Goal: Transaction & Acquisition: Subscribe to service/newsletter

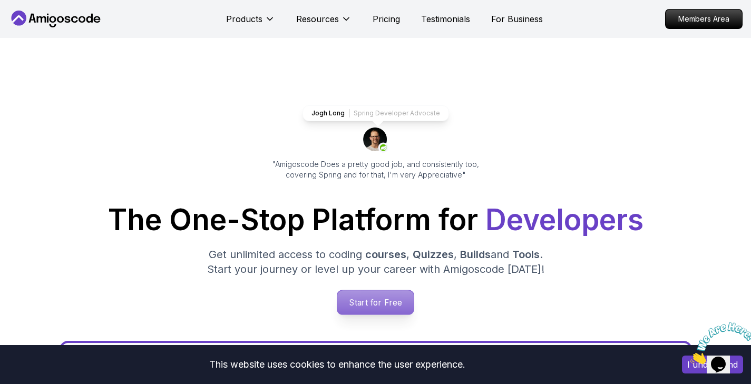
click at [368, 302] on p "Start for Free" at bounding box center [375, 302] width 76 height 24
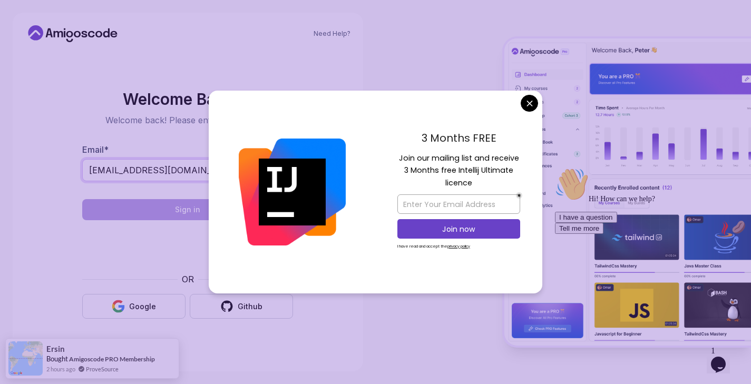
type input "[EMAIL_ADDRESS][DOMAIN_NAME]"
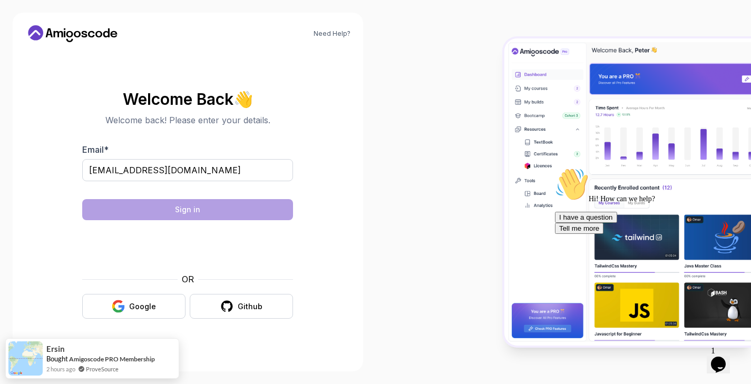
click at [529, 104] on body "Need Help? Welcome Back 👋 Welcome back! Please enter your details. Email * [EMA…" at bounding box center [375, 192] width 751 height 384
click at [261, 169] on input "[EMAIL_ADDRESS][DOMAIN_NAME]" at bounding box center [187, 170] width 211 height 22
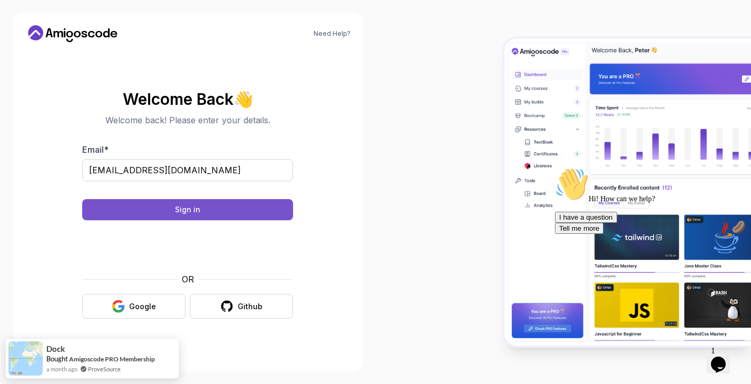
click at [186, 211] on div "Sign in" at bounding box center [187, 210] width 25 height 11
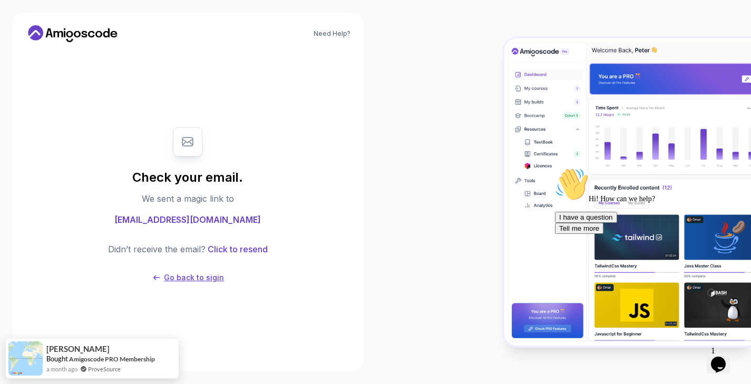
click at [189, 277] on p "Go back to sigin" at bounding box center [194, 278] width 60 height 11
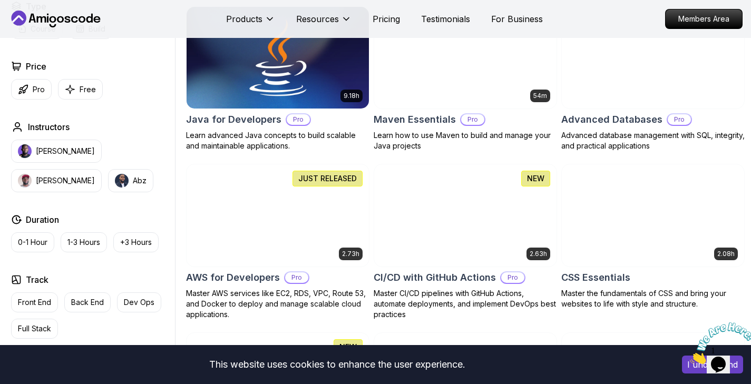
scroll to position [658, 0]
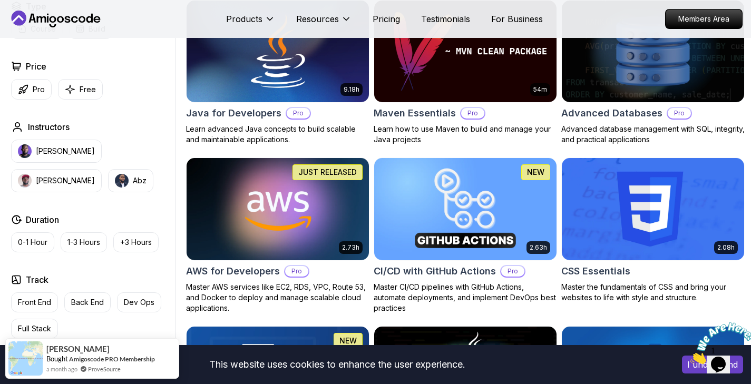
click at [272, 227] on img at bounding box center [277, 209] width 191 height 107
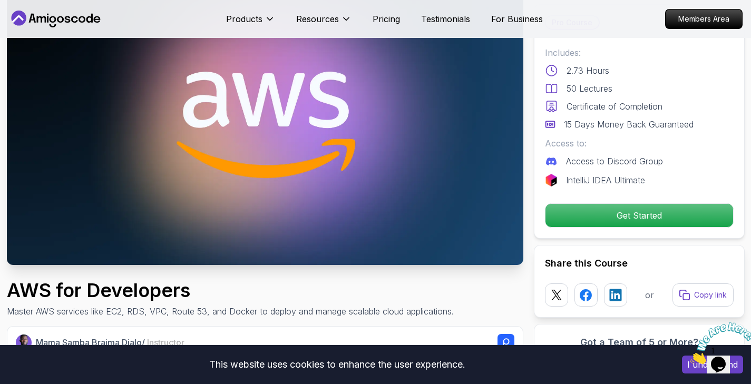
scroll to position [85, 0]
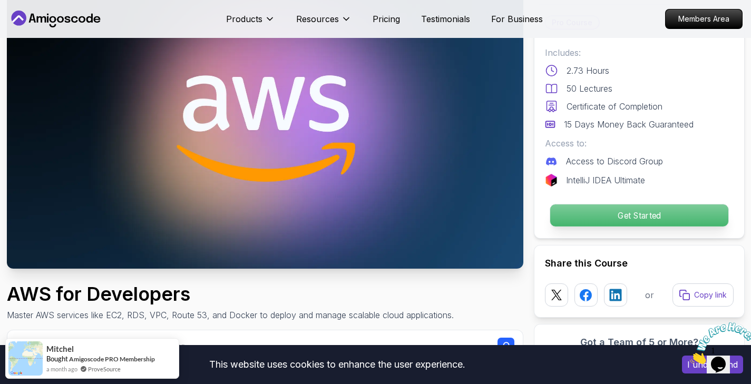
click at [608, 213] on p "Get Started" at bounding box center [639, 216] width 178 height 22
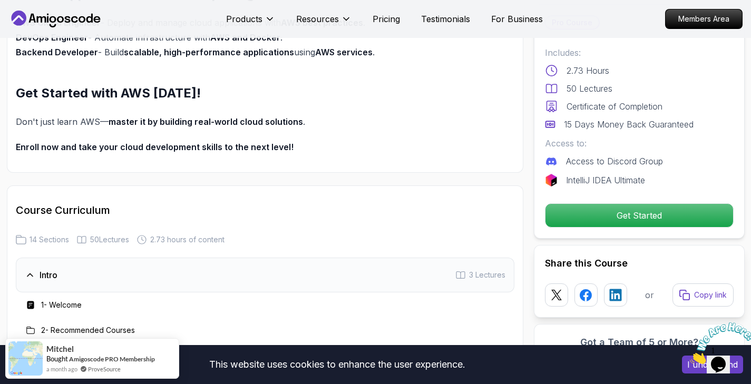
scroll to position [869, 0]
